Goal: Task Accomplishment & Management: Manage account settings

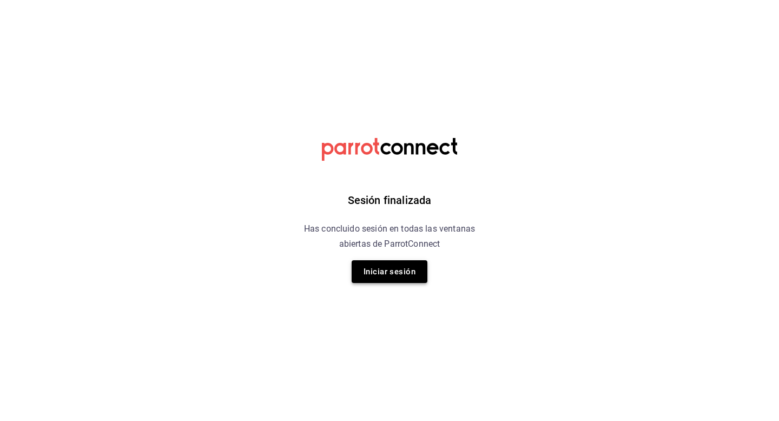
click at [404, 275] on button "Iniciar sesión" at bounding box center [390, 271] width 76 height 23
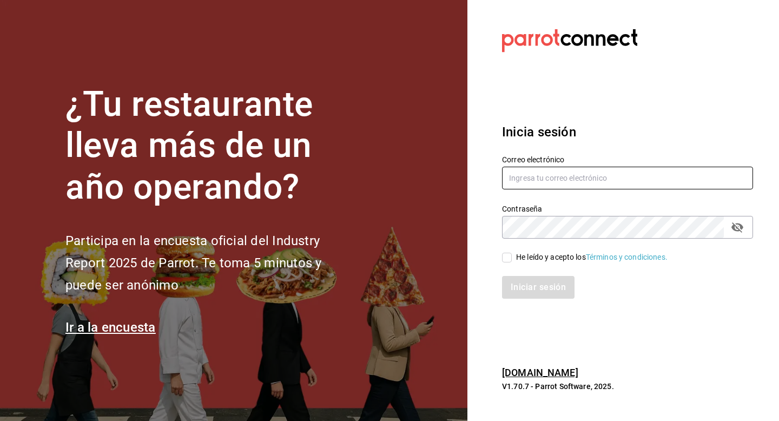
click at [562, 184] on input "text" at bounding box center [627, 178] width 251 height 23
type input "[EMAIL_ADDRESS][DOMAIN_NAME]"
click at [505, 254] on input "He leído y acepto los Términos y condiciones." at bounding box center [507, 258] width 10 height 10
checkbox input "true"
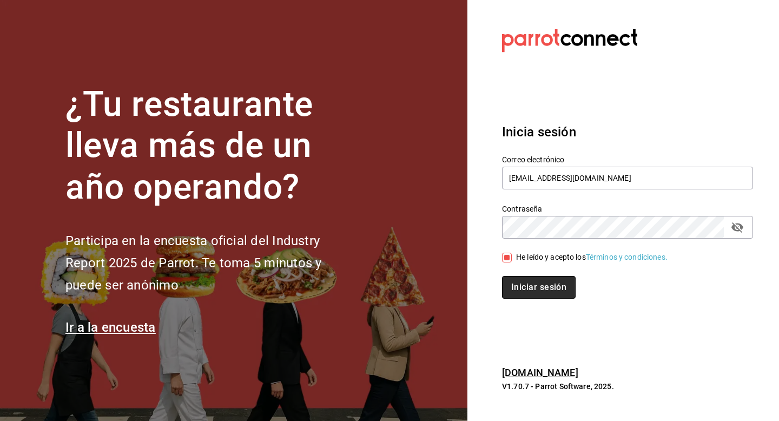
click at [527, 287] on button "Iniciar sesión" at bounding box center [539, 287] width 74 height 23
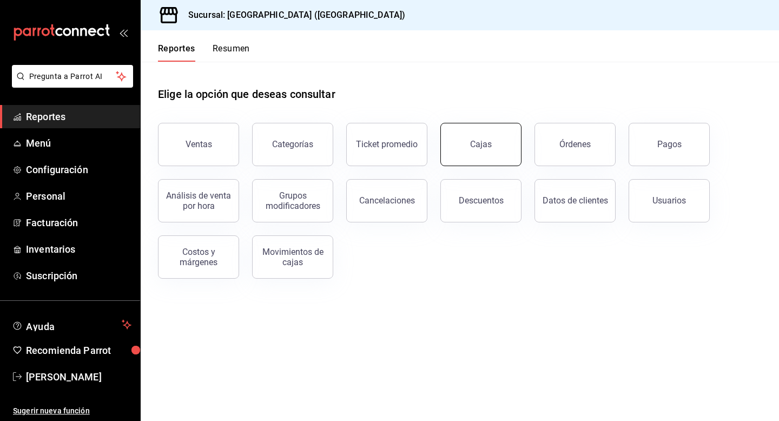
click at [447, 136] on link "Cajas" at bounding box center [480, 144] width 81 height 43
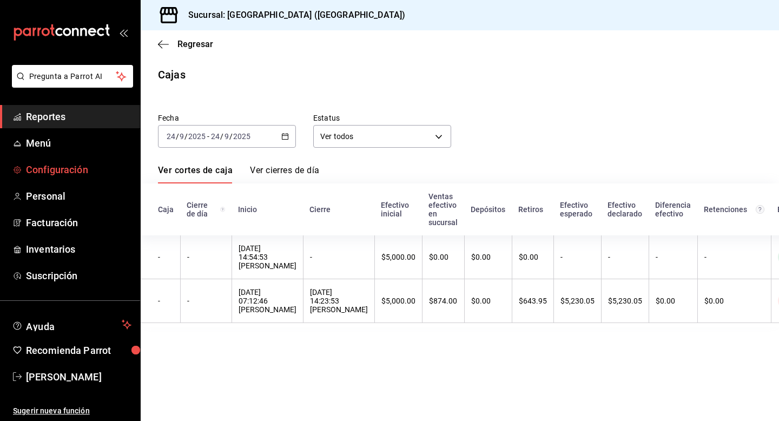
click at [78, 162] on link "Configuración" at bounding box center [70, 169] width 140 height 23
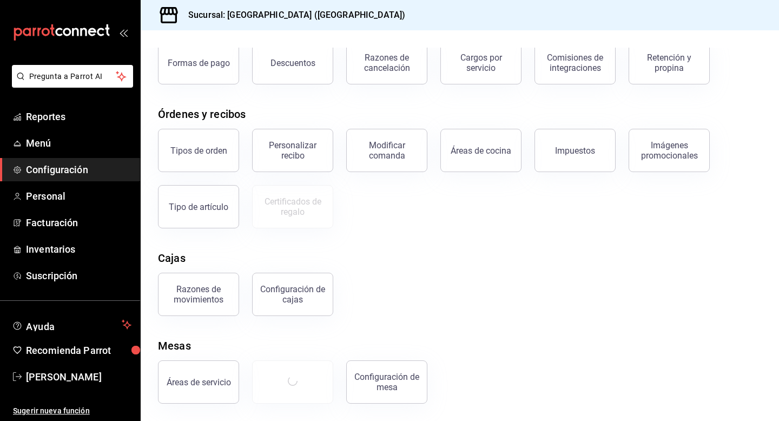
scroll to position [71, 0]
click at [293, 291] on div "Configuración de cajas" at bounding box center [292, 294] width 67 height 21
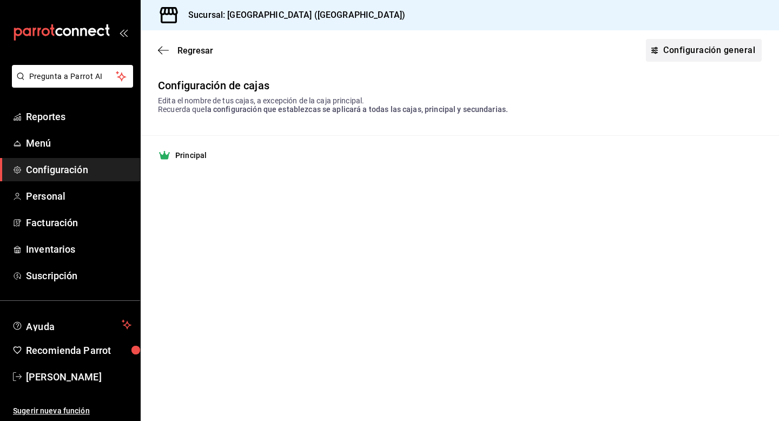
click at [695, 44] on link "Configuración general" at bounding box center [704, 50] width 116 height 23
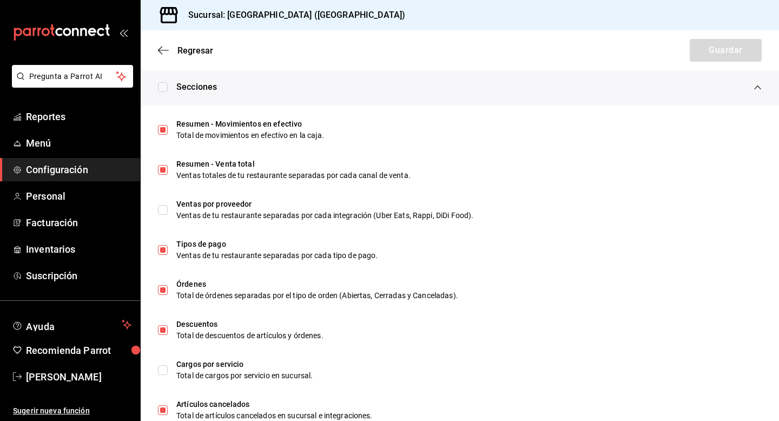
scroll to position [648, 0]
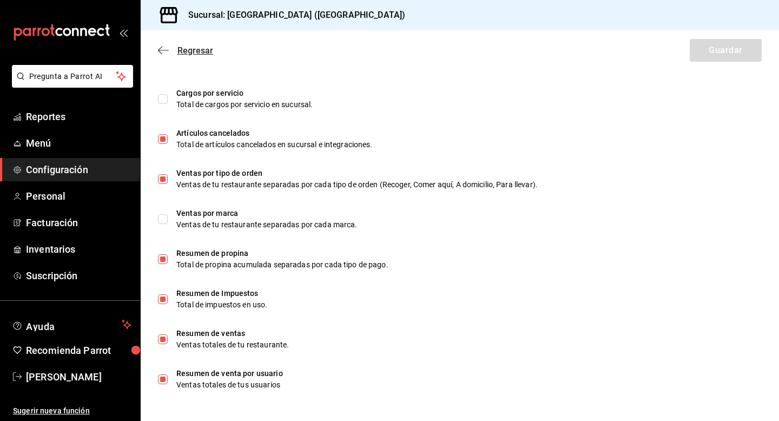
click at [163, 51] on icon "button" at bounding box center [163, 50] width 11 height 10
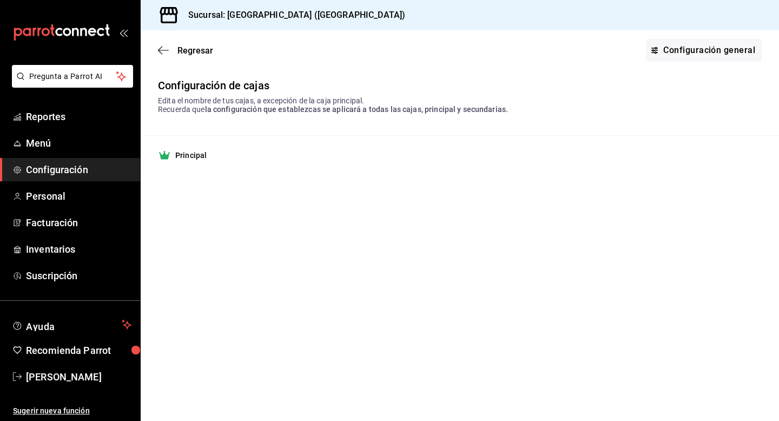
click at [167, 157] on icon at bounding box center [164, 155] width 11 height 9
click at [195, 157] on strong "Principal" at bounding box center [190, 155] width 31 height 11
